Goal: Information Seeking & Learning: Find specific fact

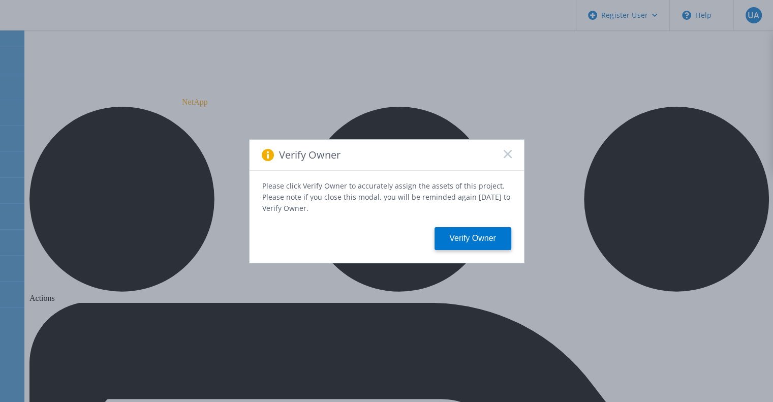
click at [511, 159] on div "Verify Owner" at bounding box center [387, 155] width 275 height 31
click at [508, 155] on rect at bounding box center [507, 153] width 9 height 9
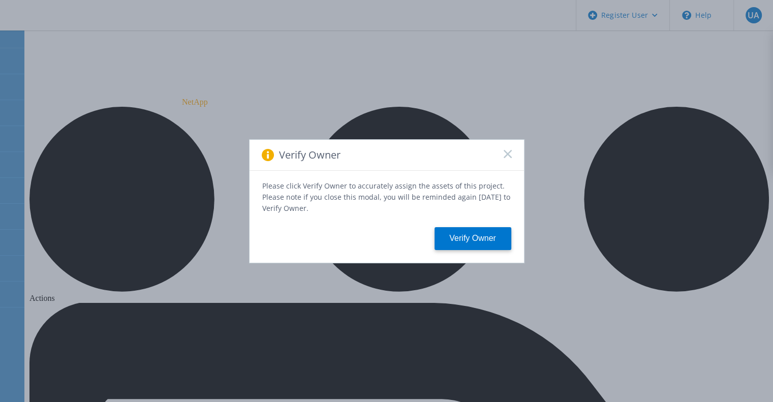
click at [508, 158] on icon at bounding box center [508, 154] width 8 height 8
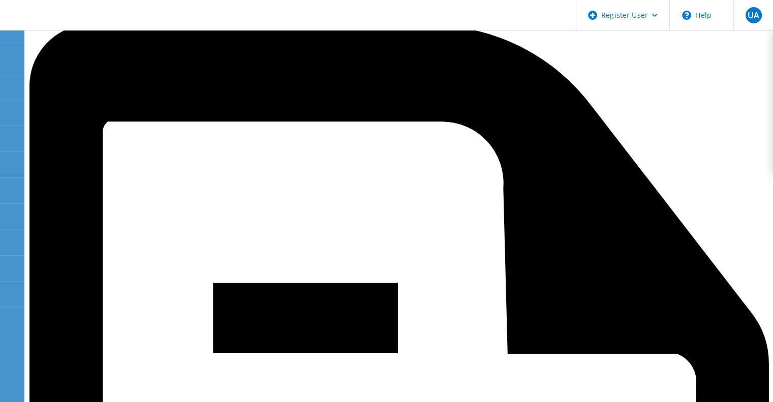
scroll to position [270, 0]
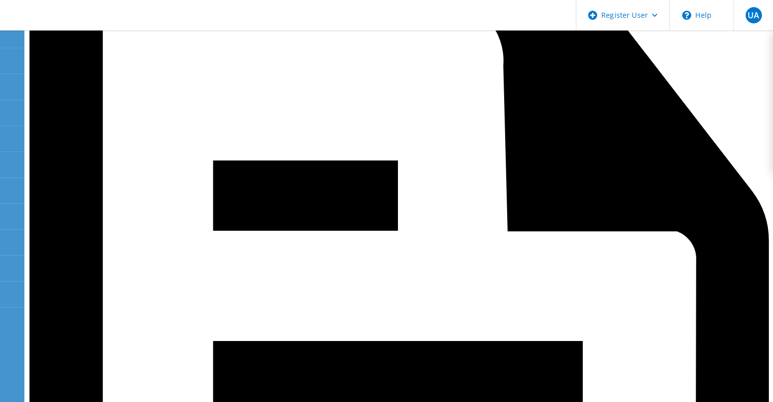
scroll to position [401, 0]
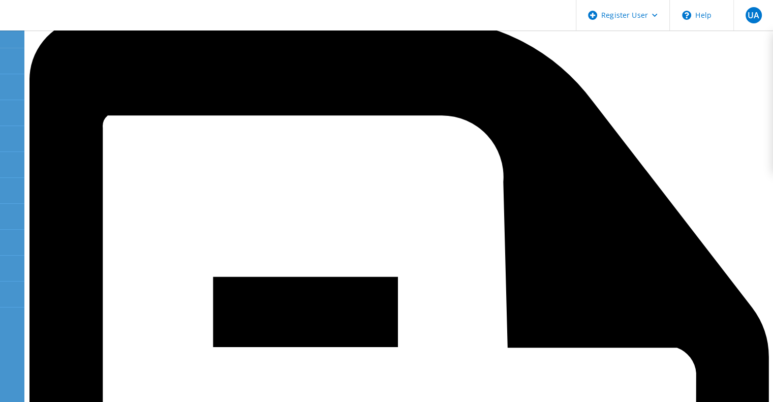
scroll to position [281, 0]
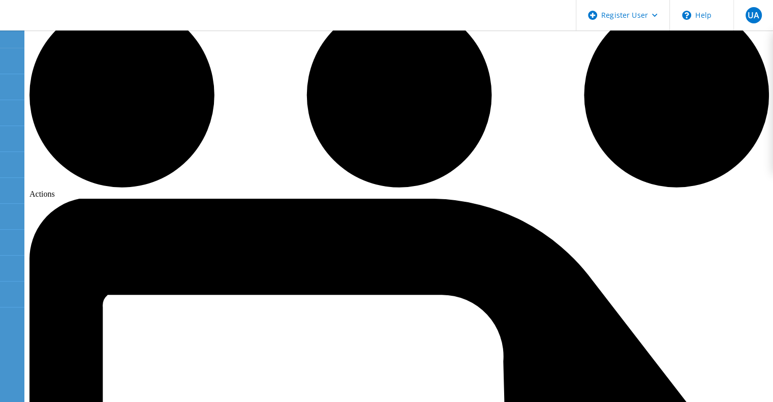
scroll to position [26, 0]
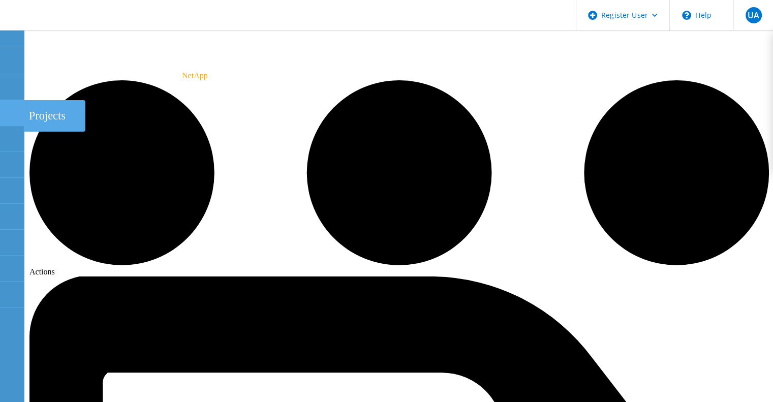
click at [10, 109] on icon at bounding box center [12, 113] width 12 height 10
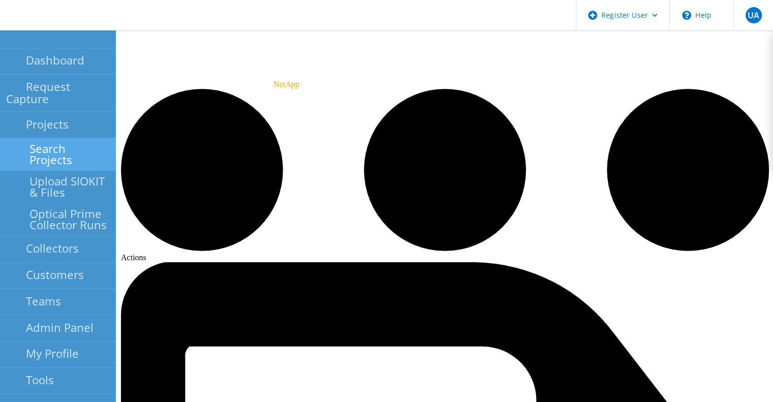
click at [49, 138] on link "Search Projects" at bounding box center [58, 154] width 116 height 33
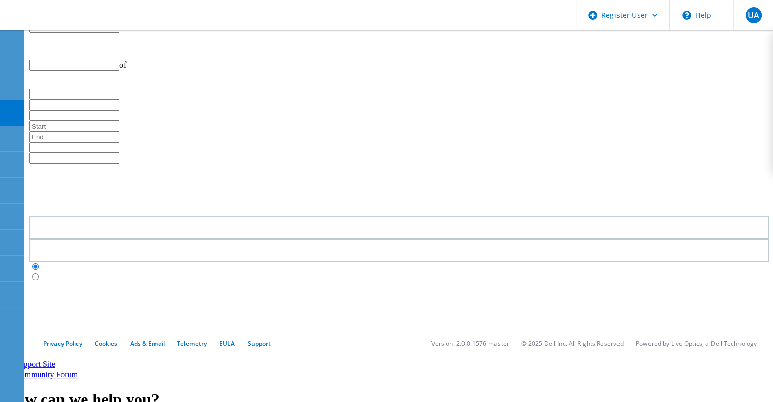
scroll to position [320, 0]
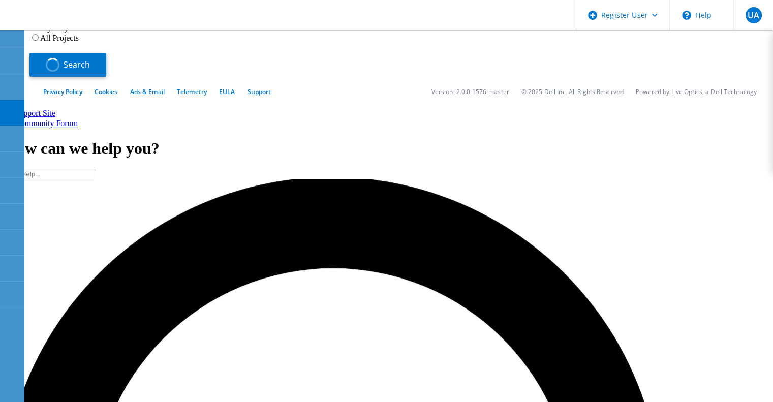
type input "1"
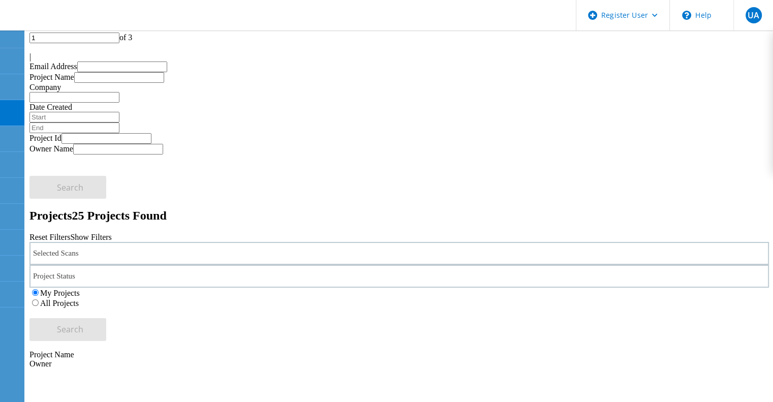
scroll to position [0, 0]
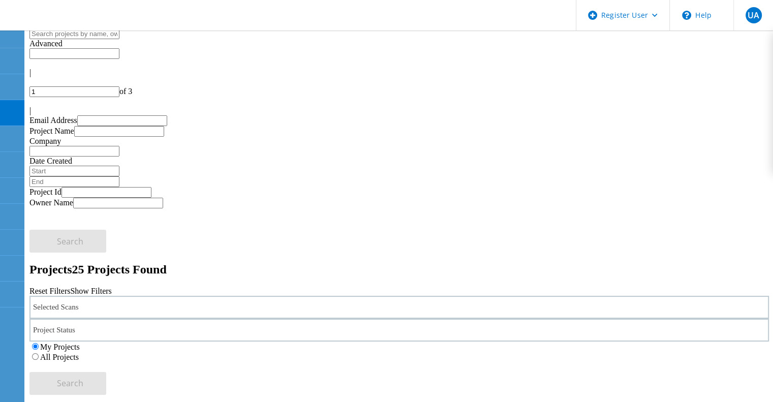
click at [79, 353] on label "All Projects" at bounding box center [59, 357] width 39 height 9
click at [39, 353] on input "All Projects" at bounding box center [35, 356] width 7 height 7
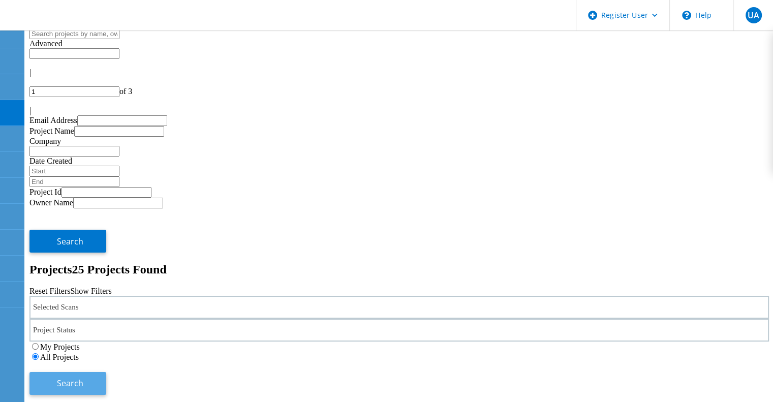
click at [106, 372] on button "Search" at bounding box center [67, 383] width 77 height 23
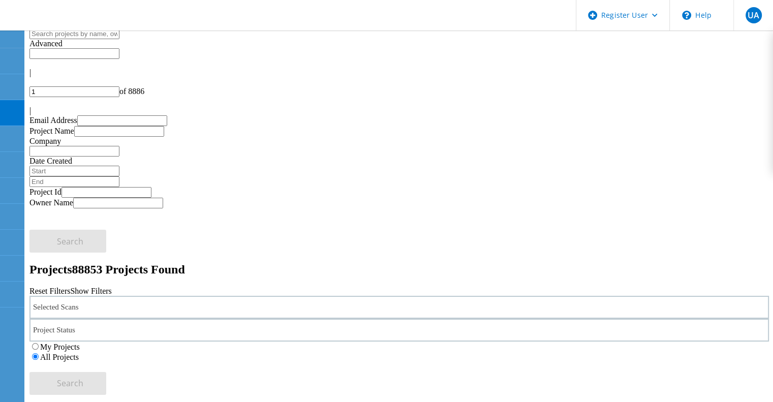
scroll to position [68, 0]
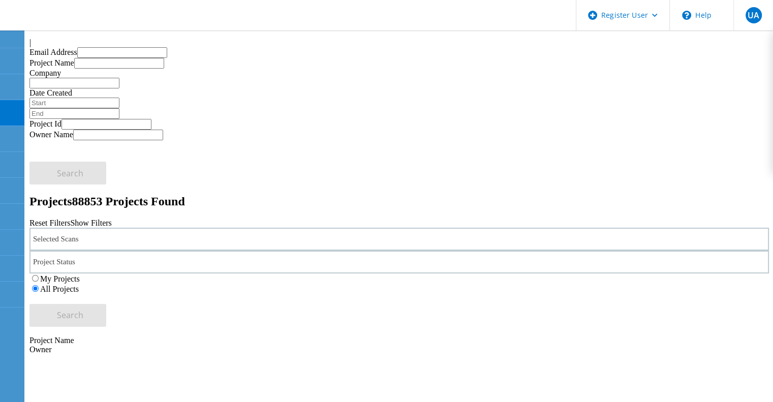
click at [209, 228] on div "Selected Scans" at bounding box center [399, 239] width 740 height 23
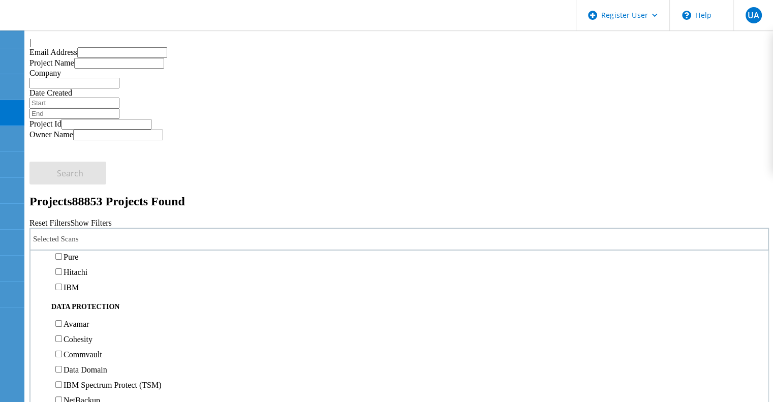
scroll to position [361, 0]
click at [89, 206] on label "NetApp" at bounding box center [77, 210] width 26 height 9
click at [62, 207] on input "NetApp" at bounding box center [58, 210] width 7 height 7
click at [106, 304] on button "Search" at bounding box center [67, 315] width 77 height 23
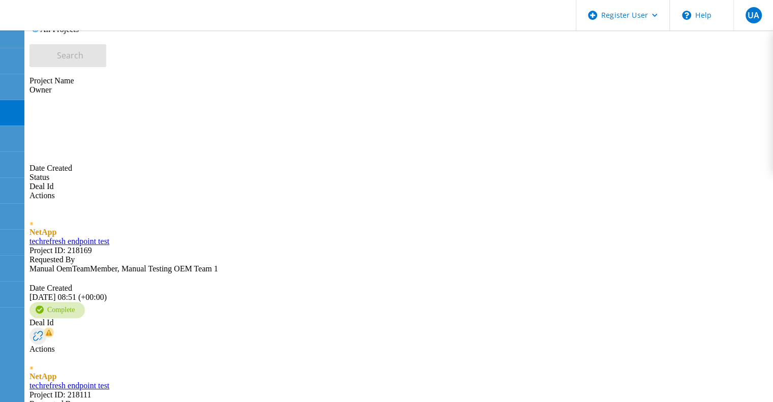
scroll to position [328, 0]
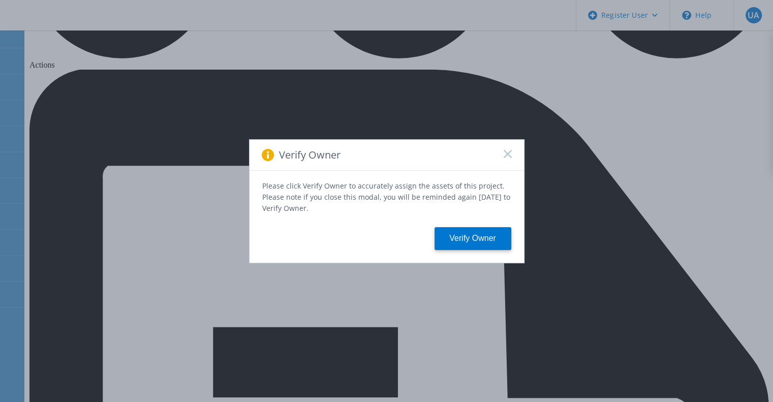
scroll to position [237, 0]
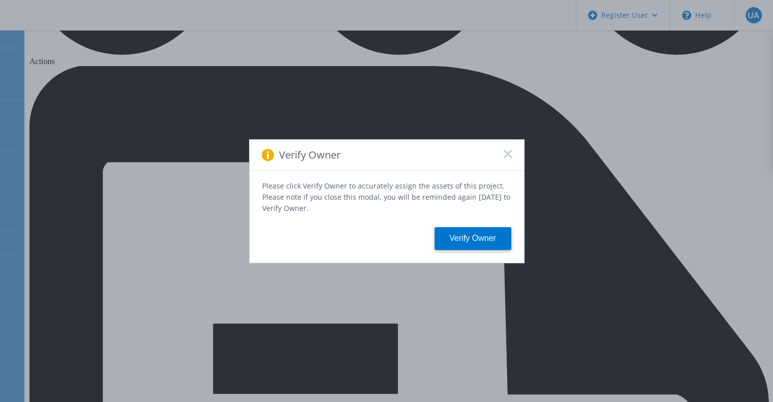
click at [507, 162] on div "Verify Owner" at bounding box center [387, 155] width 275 height 31
click at [508, 155] on rect at bounding box center [507, 153] width 9 height 9
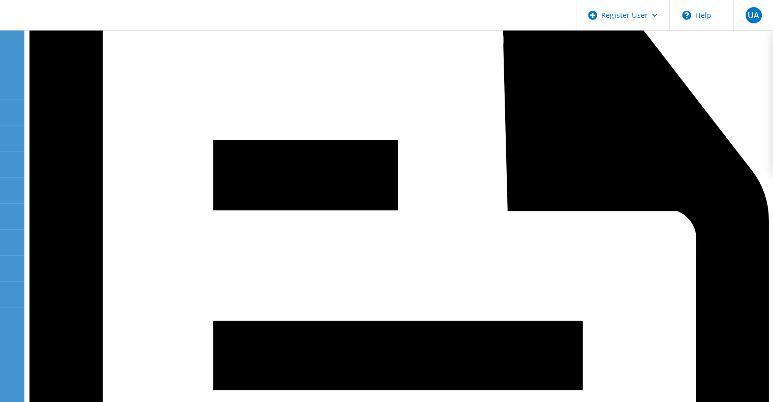
scroll to position [413, 0]
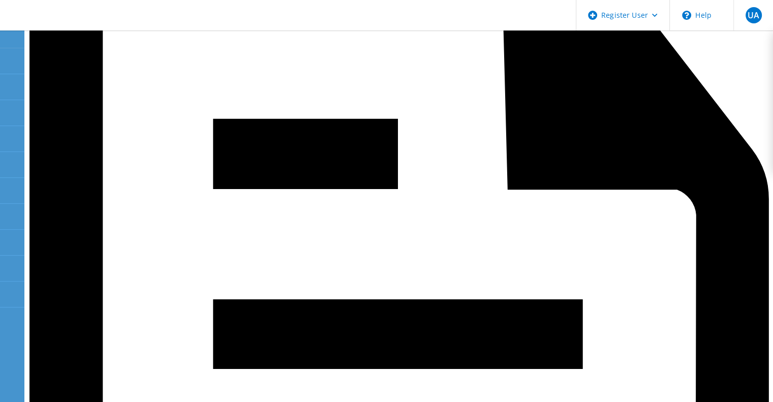
scroll to position [441, 0]
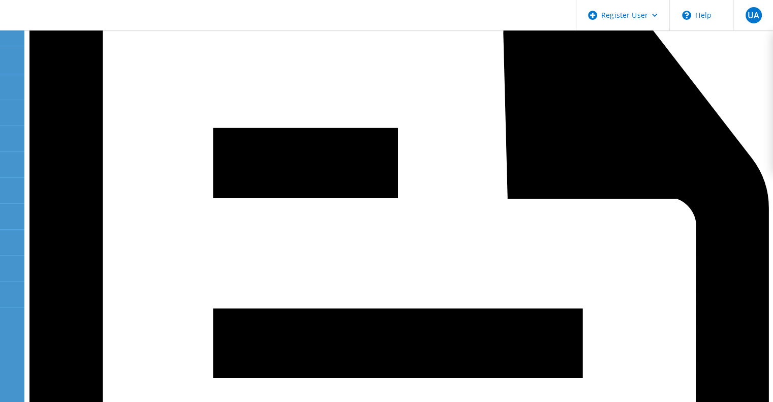
scroll to position [432, 0]
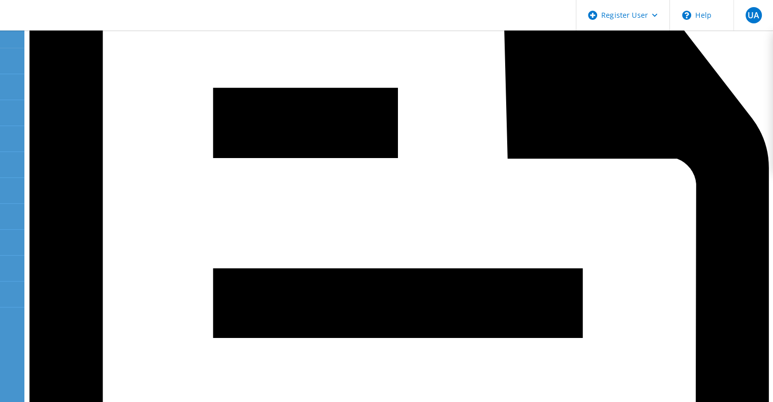
scroll to position [456, 0]
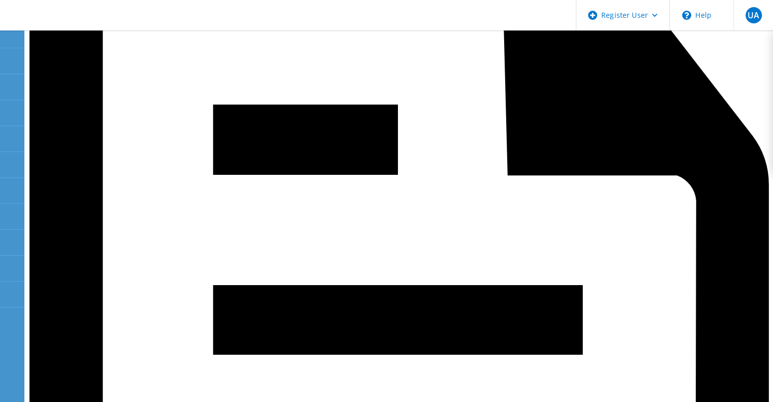
copy td "vol0"
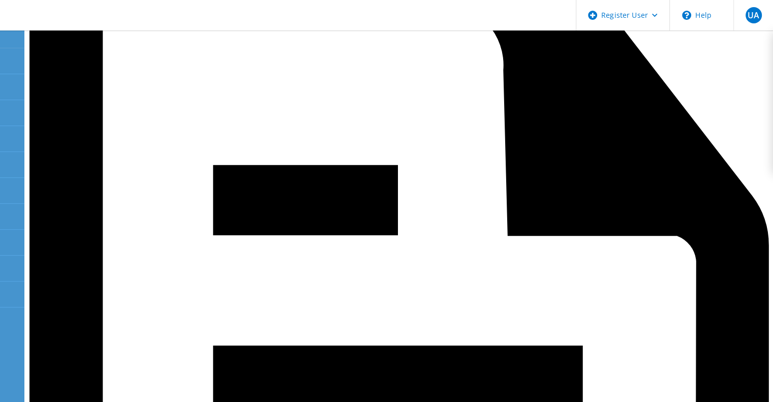
scroll to position [389, 0]
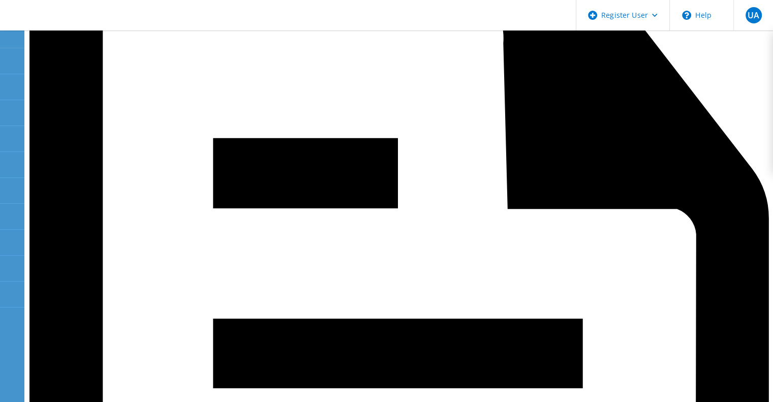
scroll to position [422, 0]
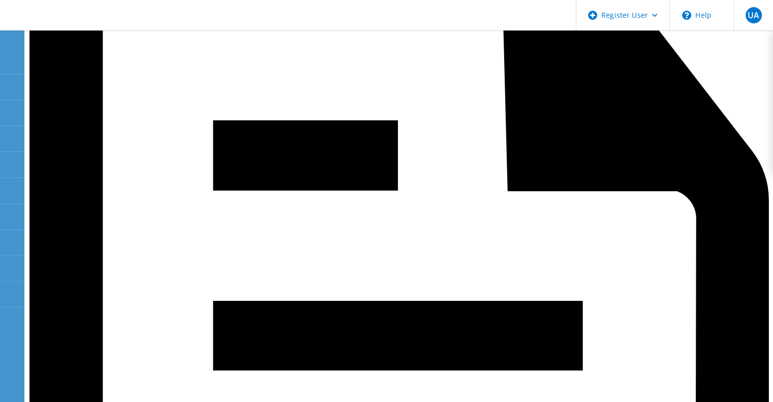
scroll to position [440, 0]
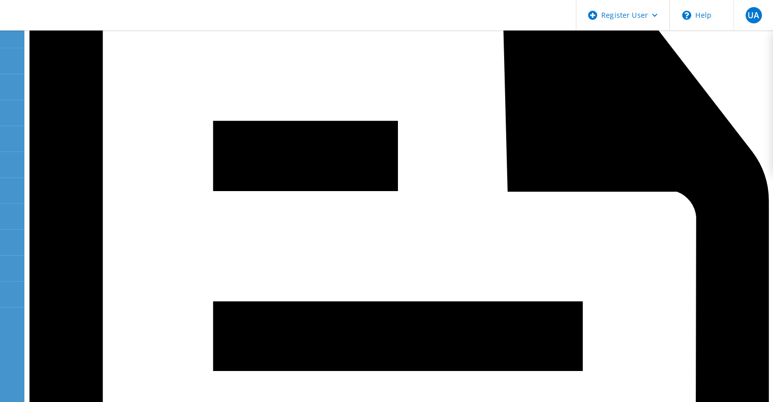
type input "2"
